Goal: Task Accomplishment & Management: Manage account settings

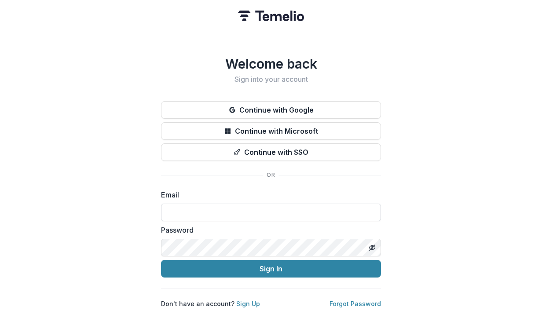
click at [175, 209] on input at bounding box center [271, 213] width 220 height 18
type input "**********"
click at [161, 260] on button "Sign In" at bounding box center [271, 269] width 220 height 18
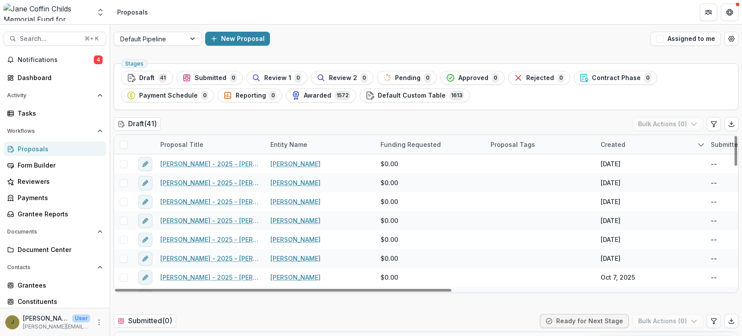
click at [296, 143] on div "Entity Name" at bounding box center [289, 144] width 48 height 9
click at [298, 184] on span "Sort Ascending" at bounding box center [306, 182] width 47 height 7
click at [290, 125] on div "Draft ( 41 ) Bulk Actions ( 0 )" at bounding box center [426, 126] width 625 height 18
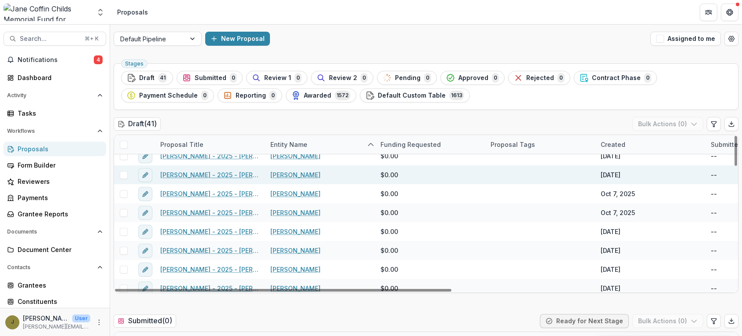
scroll to position [11, 0]
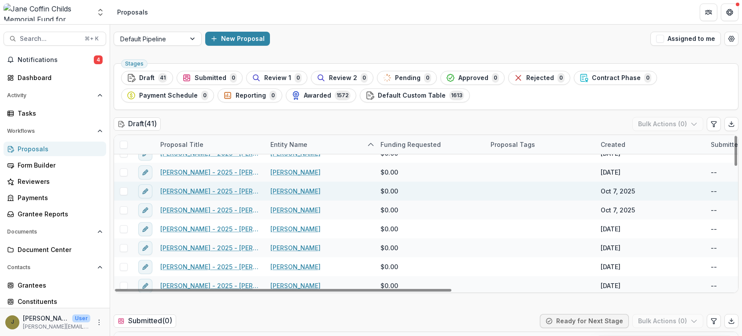
click at [229, 191] on link "[PERSON_NAME] - 2025 - [PERSON_NAME] Childs Memorial Fund - Fellowship Applicat…" at bounding box center [209, 191] width 99 height 9
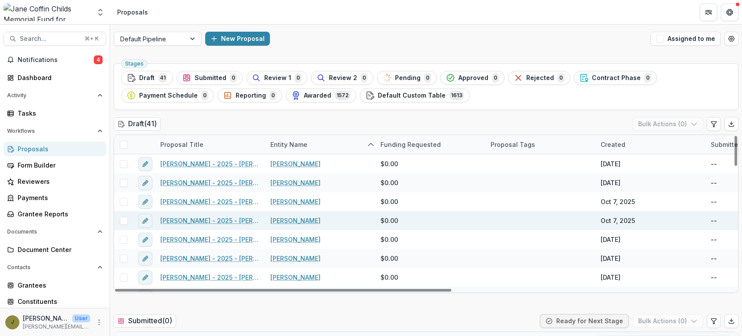
click at [192, 223] on link "[PERSON_NAME] - 2025 - [PERSON_NAME] Childs Memorial Fund - Fellowship Applicat…" at bounding box center [209, 220] width 99 height 9
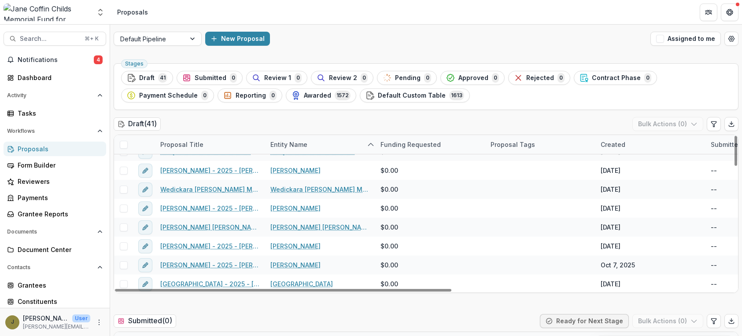
scroll to position [638, 0]
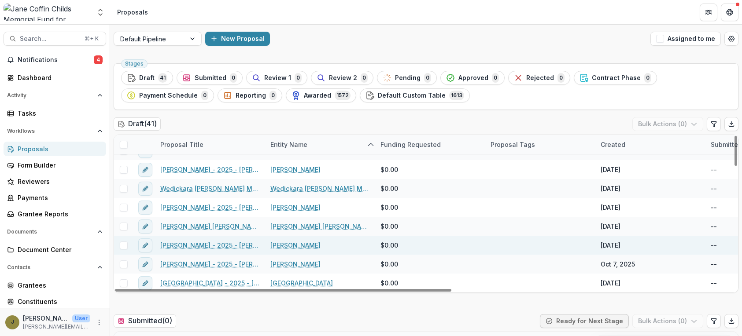
click at [239, 245] on link "[PERSON_NAME] - 2025 - [PERSON_NAME] Childs Memorial Fund - Fellowship Applicat…" at bounding box center [209, 245] width 99 height 9
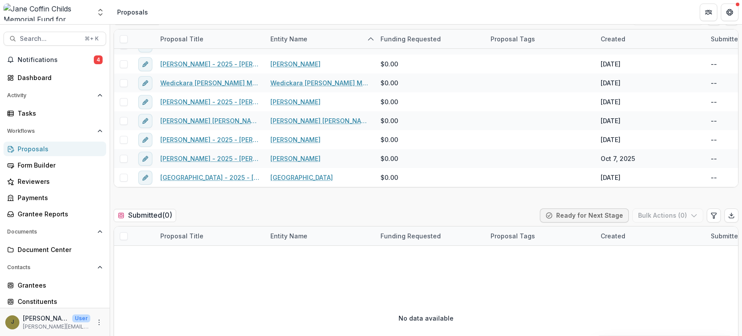
scroll to position [99, 0]
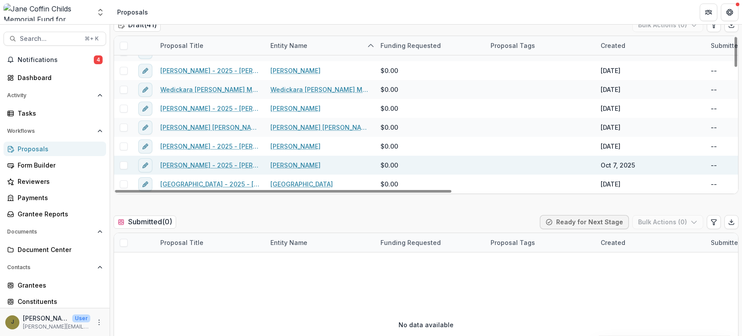
click at [192, 164] on link "[PERSON_NAME] - 2025 - [PERSON_NAME] Childs Memorial Fund - Fellowship Applicat…" at bounding box center [209, 165] width 99 height 9
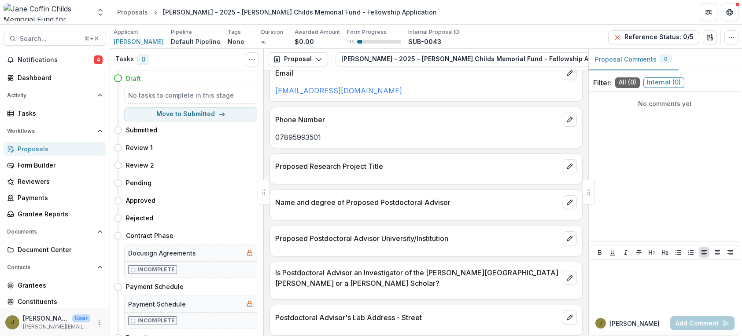
scroll to position [420, 0]
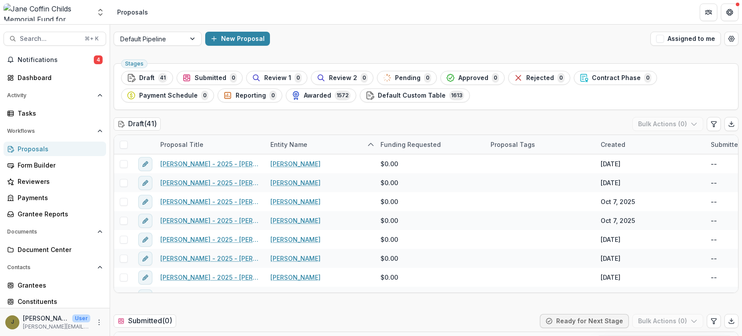
click at [44, 148] on div "Proposals" at bounding box center [58, 148] width 81 height 9
click at [36, 168] on div "Form Builder" at bounding box center [58, 165] width 81 height 9
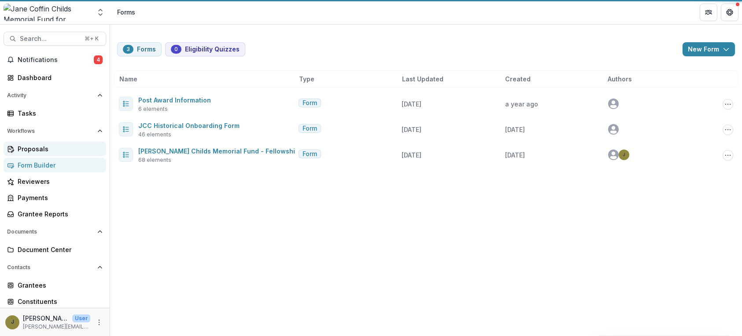
click at [25, 144] on div "Proposals" at bounding box center [58, 148] width 81 height 9
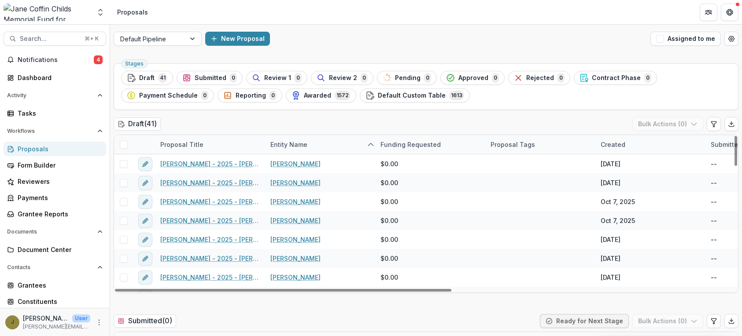
click at [194, 147] on div "Proposal Title" at bounding box center [182, 144] width 54 height 9
click at [542, 140] on div "Created" at bounding box center [612, 144] width 35 height 9
click at [542, 195] on span "Sort Descending" at bounding box center [638, 198] width 51 height 7
click at [542, 118] on div "Draft ( 41 ) Bulk Actions ( 0 )" at bounding box center [426, 126] width 625 height 18
